Goal: Download file/media

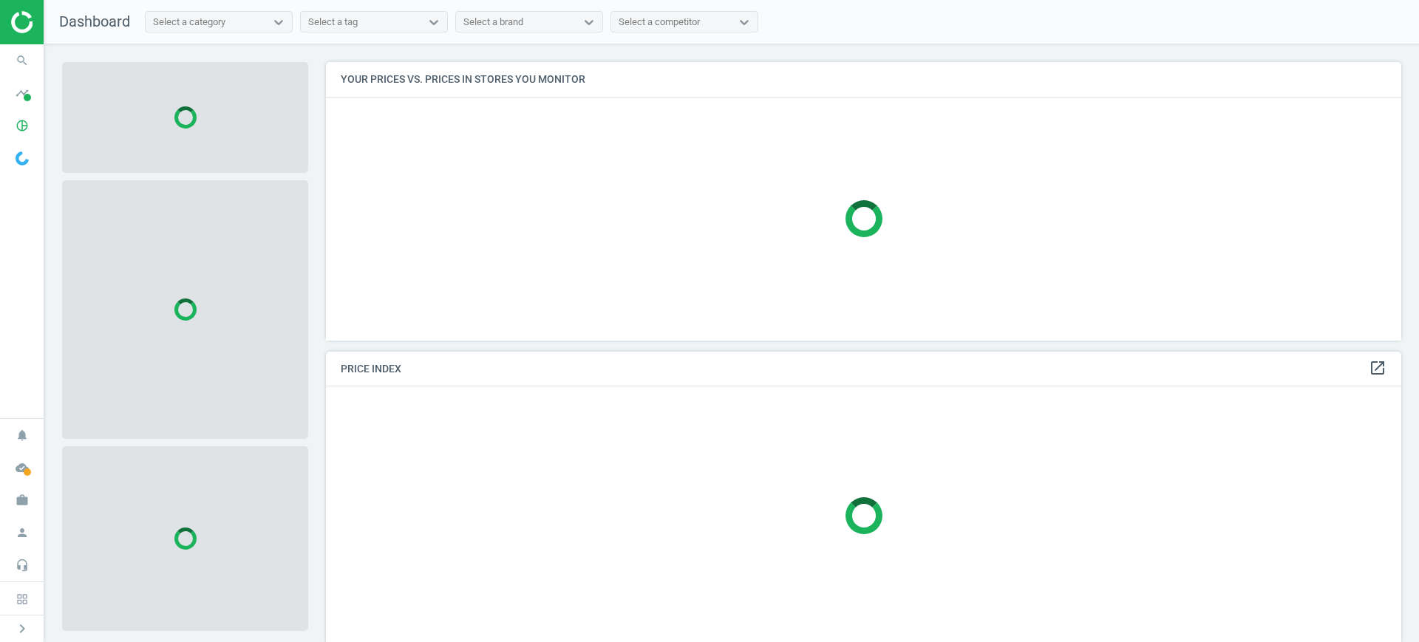
scroll to position [307, 1090]
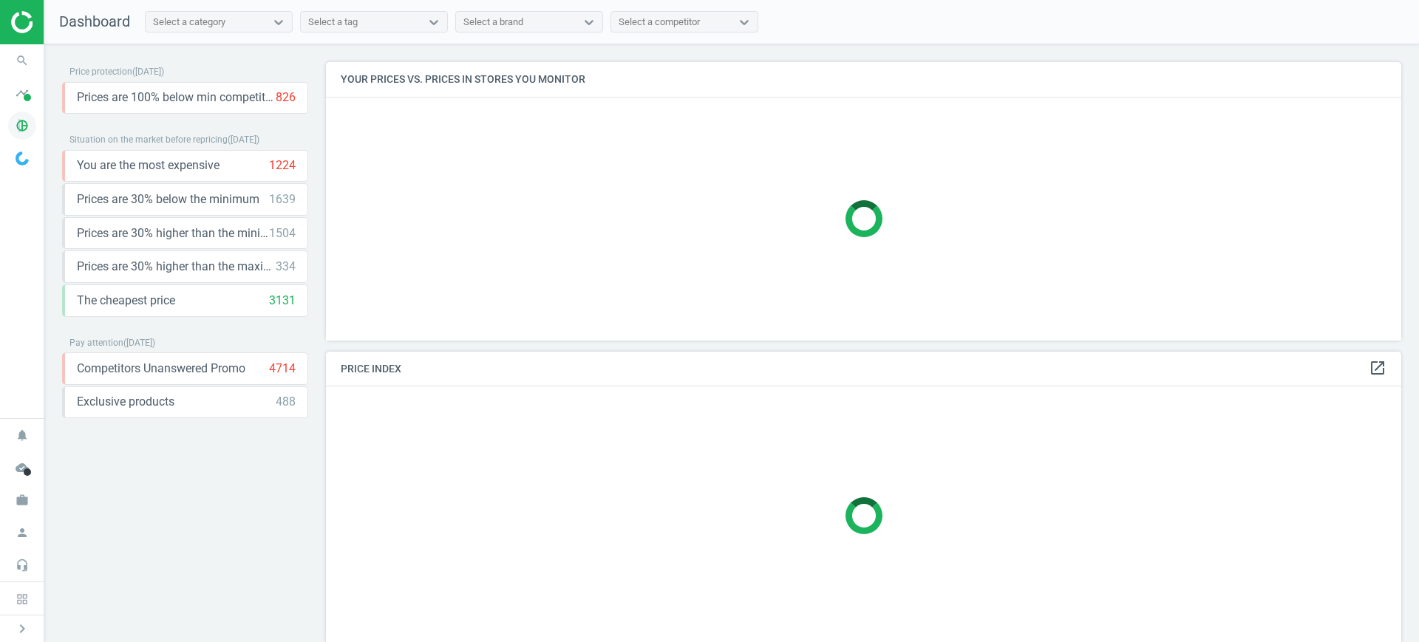
click at [20, 120] on icon "pie_chart_outlined" at bounding box center [22, 126] width 28 height 28
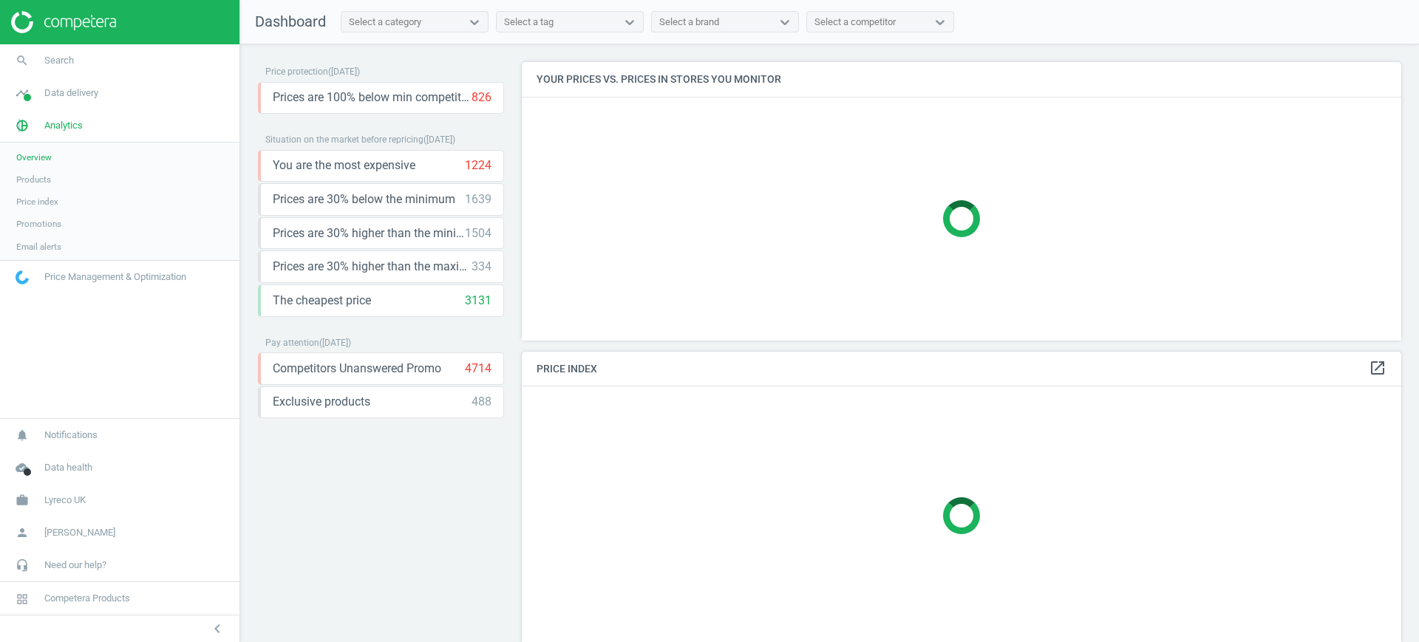
scroll to position [307, 894]
click at [33, 189] on link "Products" at bounding box center [119, 179] width 239 height 22
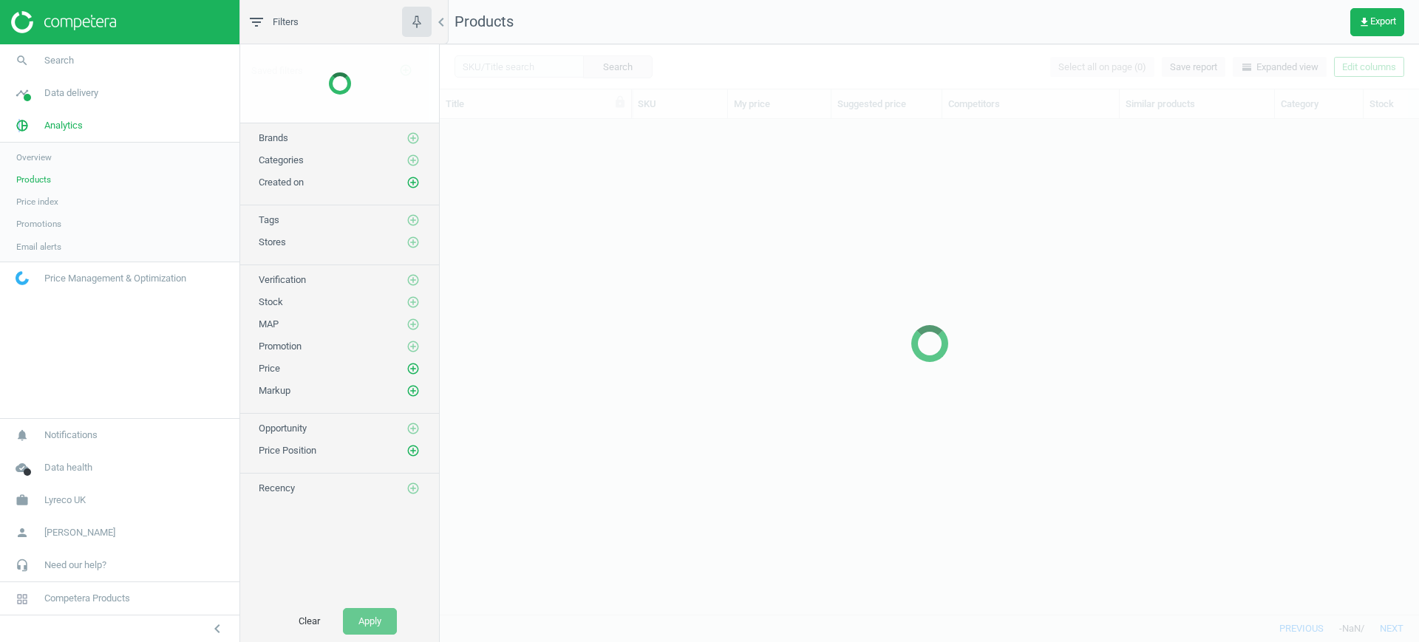
scroll to position [467, 965]
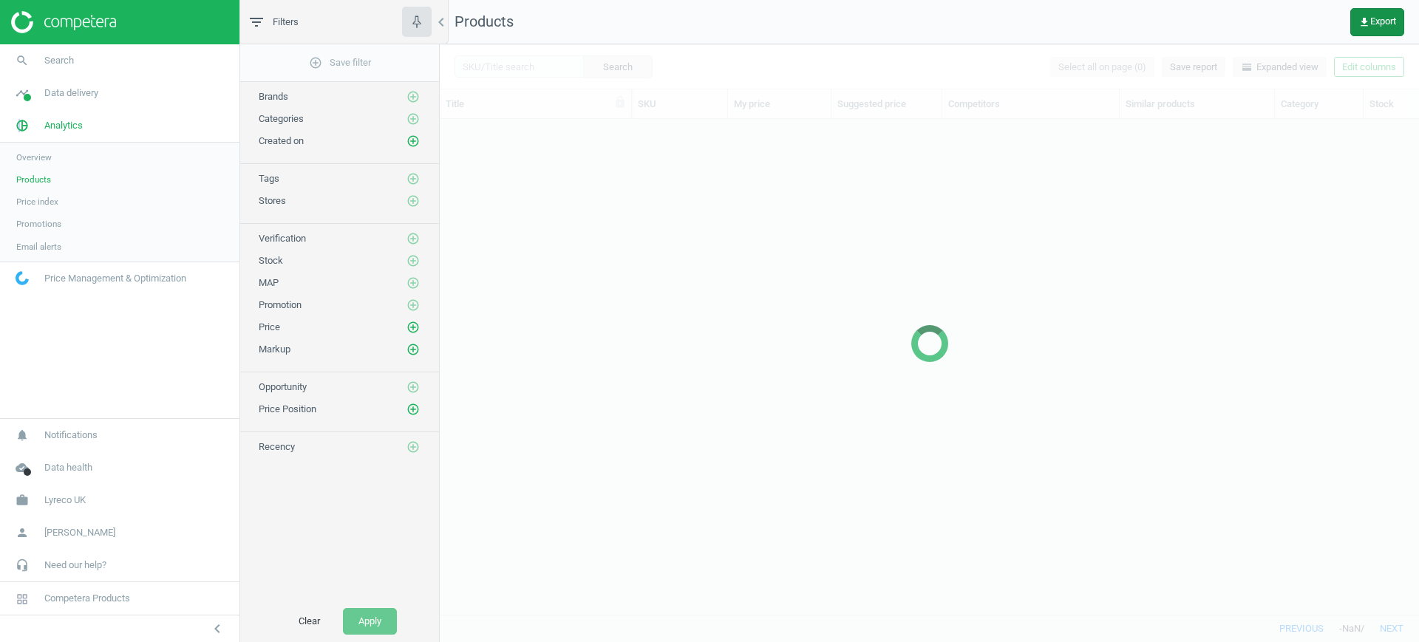
click at [1384, 12] on button "get_app Export" at bounding box center [1377, 22] width 54 height 28
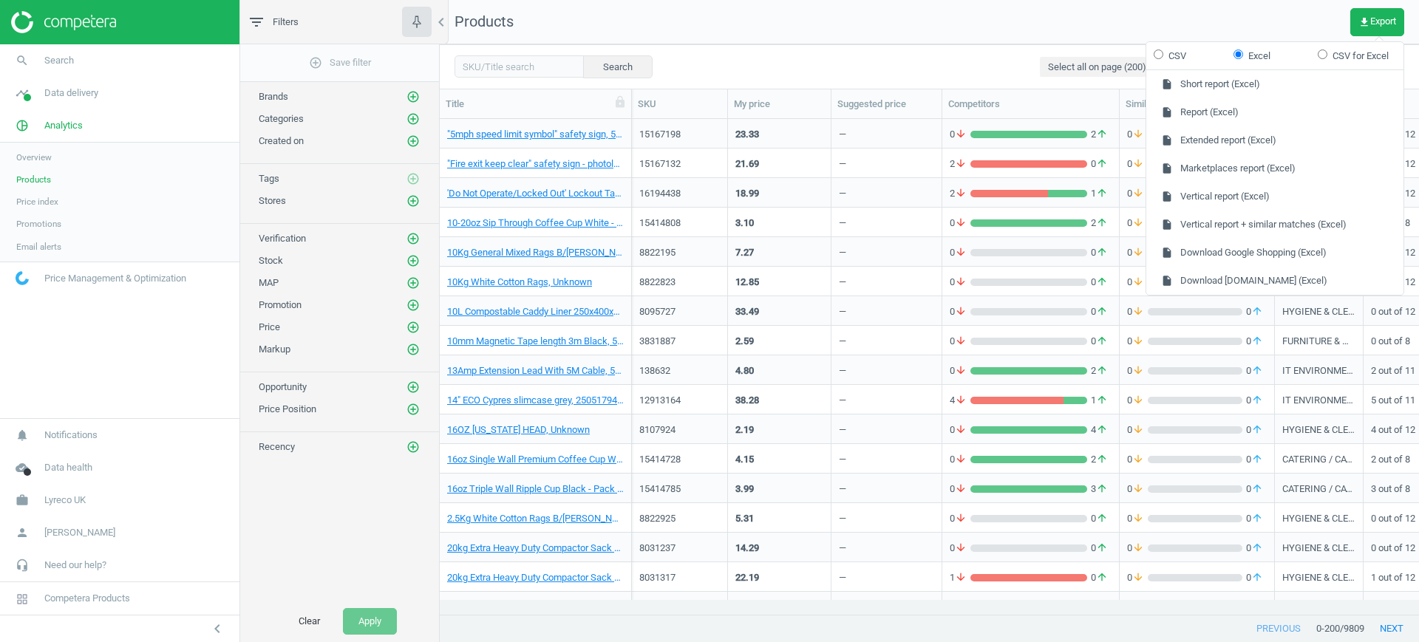
click at [1167, 61] on label "CSV" at bounding box center [1169, 56] width 33 height 13
click at [1163, 59] on input "CSV" at bounding box center [1158, 55] width 10 height 10
radio input "true"
click at [1239, 147] on button "insert_drive_file Extended report (CSV)" at bounding box center [1274, 140] width 257 height 28
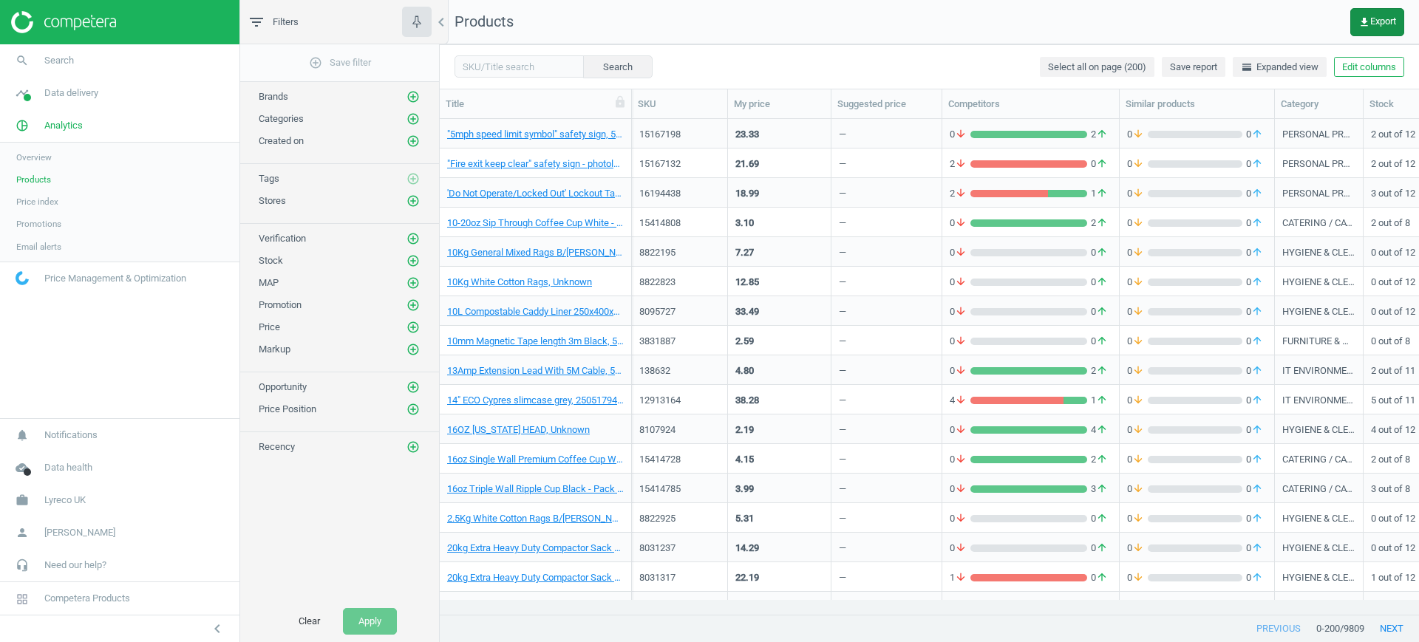
click at [1367, 24] on icon "get_app" at bounding box center [1364, 22] width 12 height 12
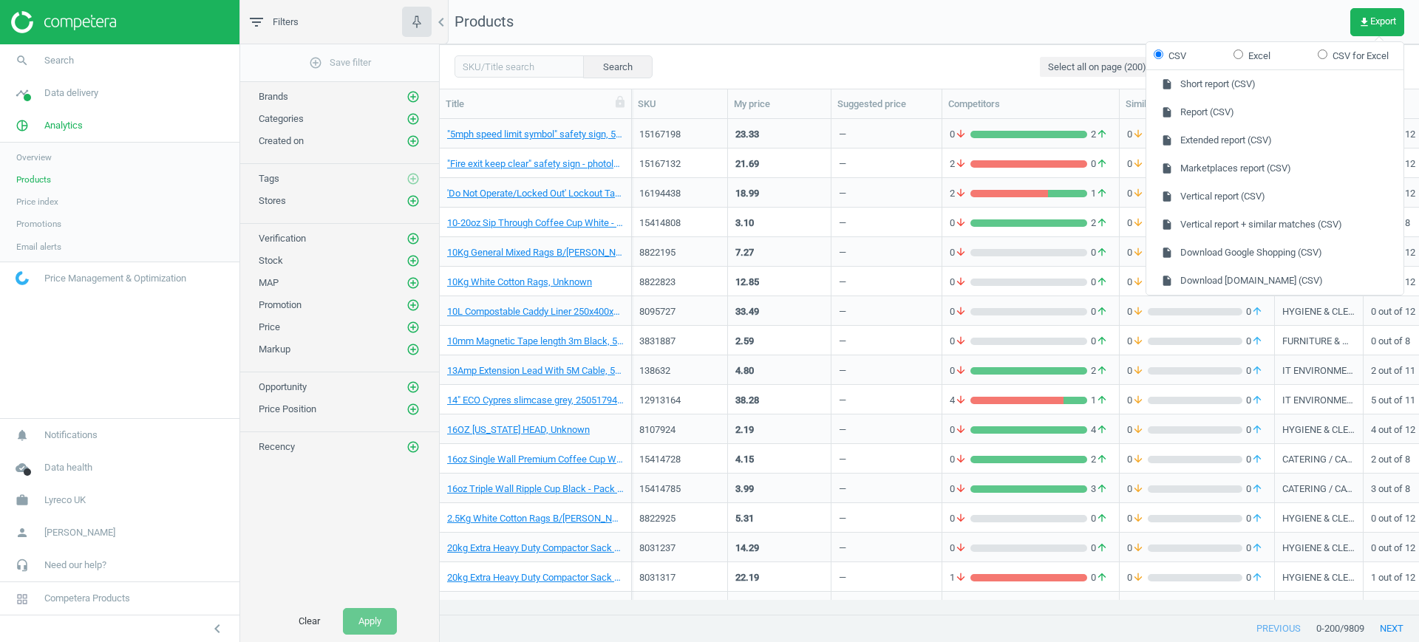
click at [1241, 55] on input "Excel" at bounding box center [1238, 55] width 10 height 10
radio input "true"
click at [1190, 60] on form "CSV Excel CSV for Excel" at bounding box center [1274, 56] width 257 height 28
click at [1177, 56] on label "CSV" at bounding box center [1169, 56] width 33 height 13
click at [1163, 56] on input "CSV" at bounding box center [1158, 55] width 10 height 10
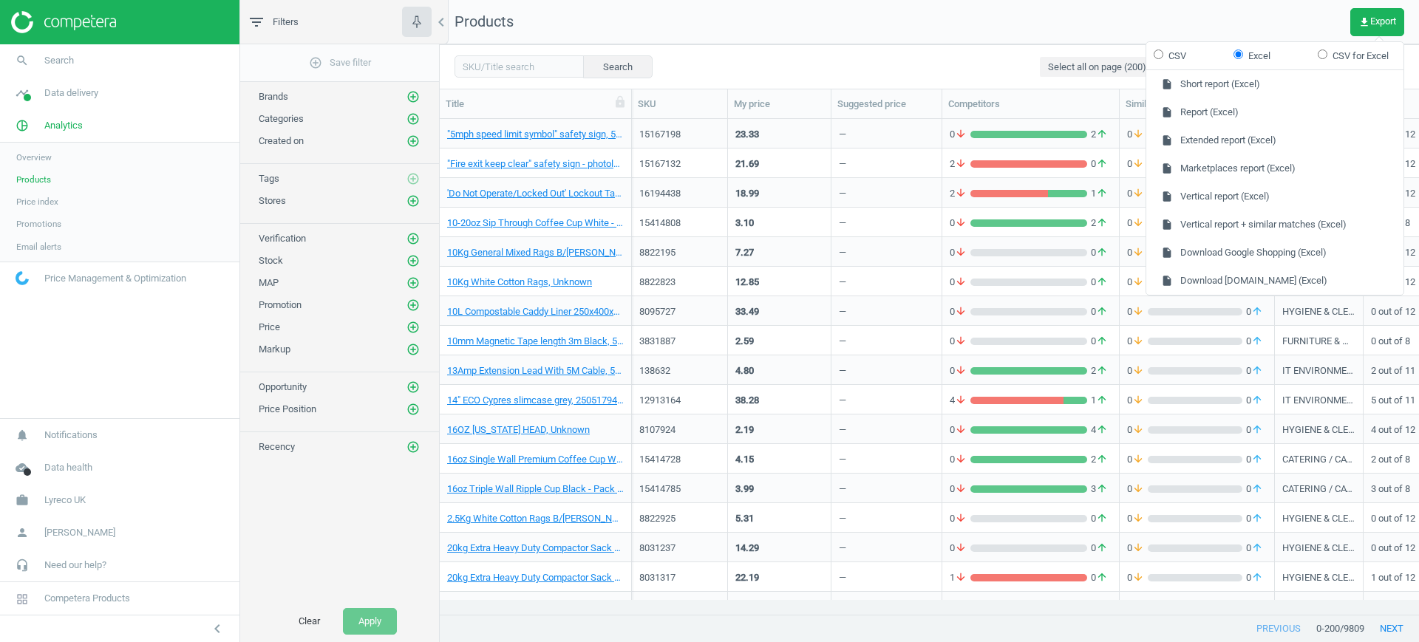
radio input "true"
click at [1204, 83] on button "insert_drive_file Short report (CSV)" at bounding box center [1274, 84] width 257 height 28
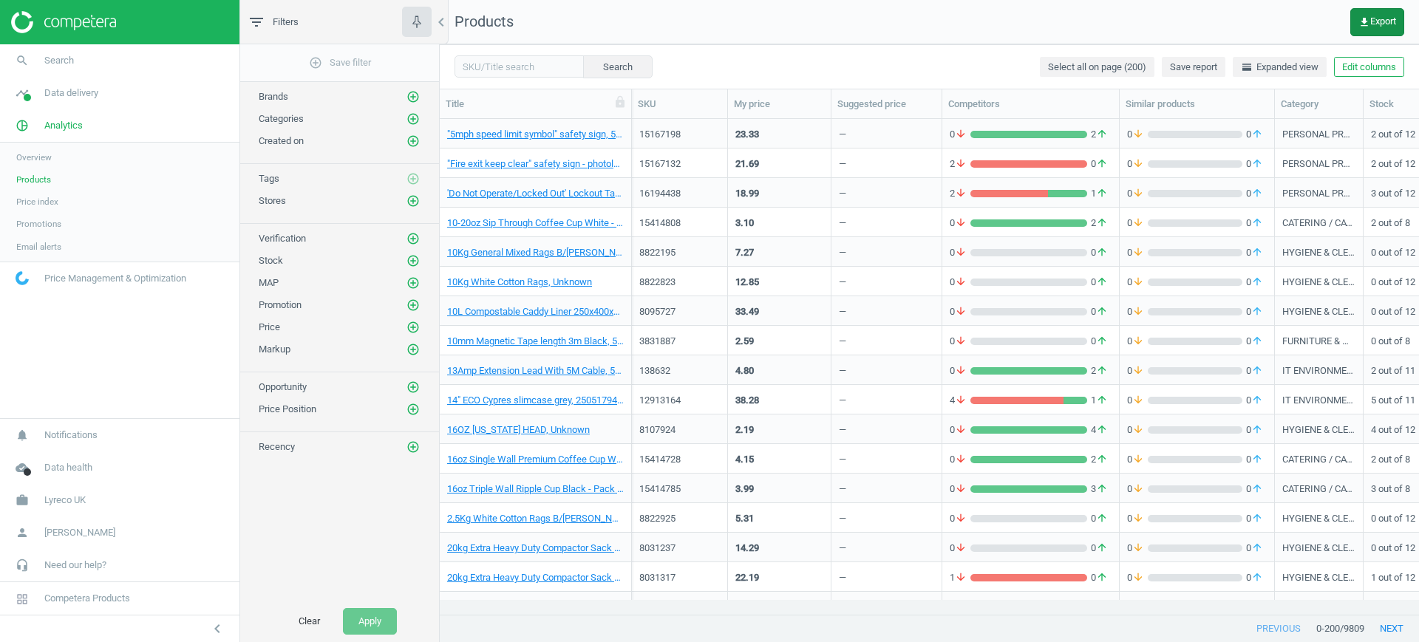
click at [1381, 27] on span "get_app Export" at bounding box center [1377, 22] width 38 height 12
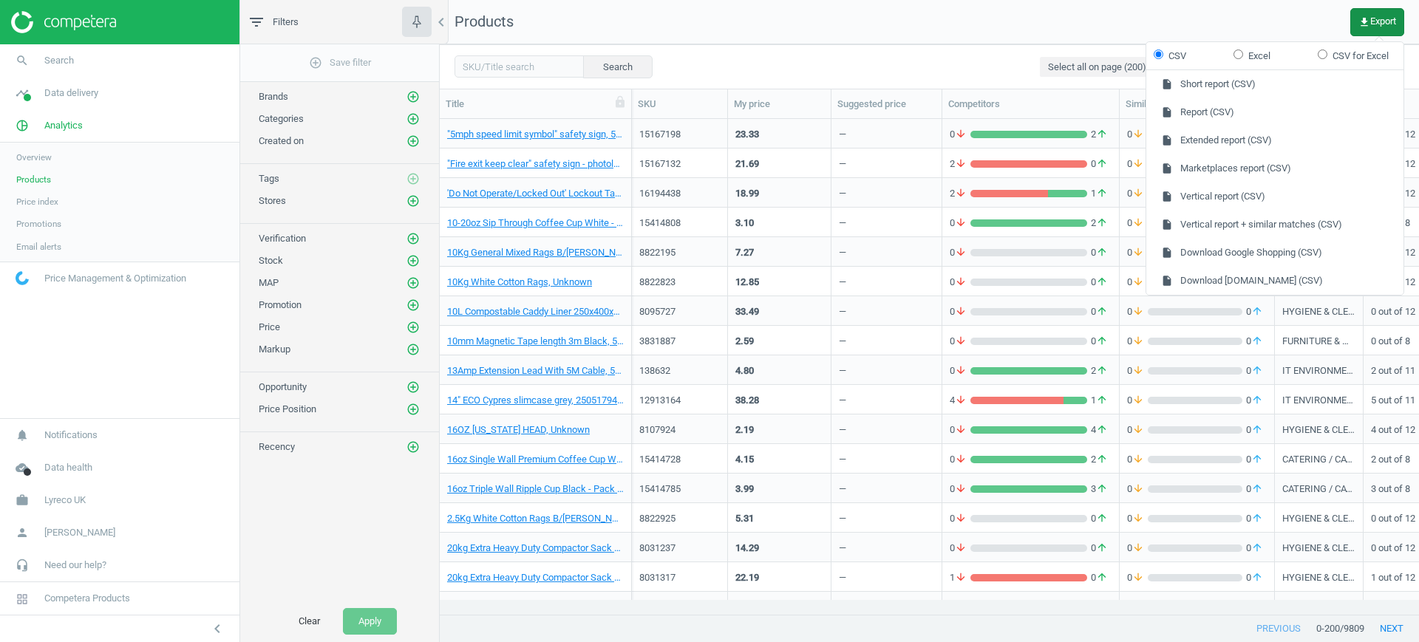
click at [1381, 27] on span "get_app Export" at bounding box center [1377, 22] width 38 height 12
